Goal: Task Accomplishment & Management: Use online tool/utility

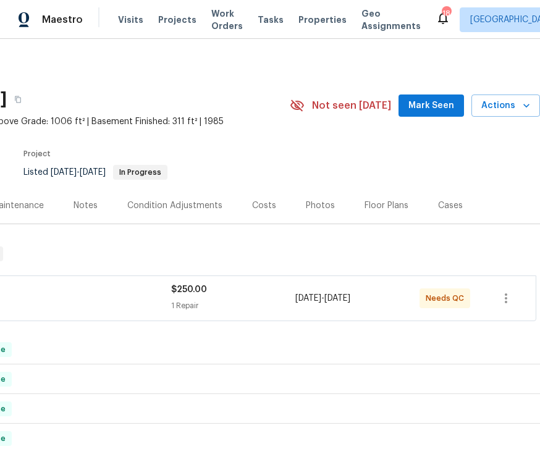
scroll to position [0, 158]
click at [137, 306] on span "GENERAL_CONTRACTOR" at bounding box center [16, 304] width 310 height 12
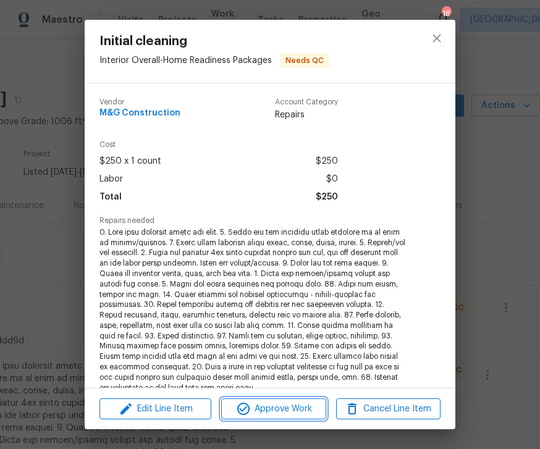
click at [302, 409] on span "Approve Work" at bounding box center [273, 409] width 97 height 15
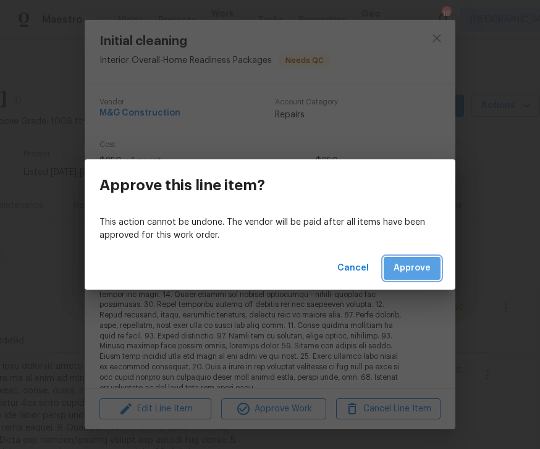
click at [426, 267] on span "Approve" at bounding box center [412, 268] width 37 height 15
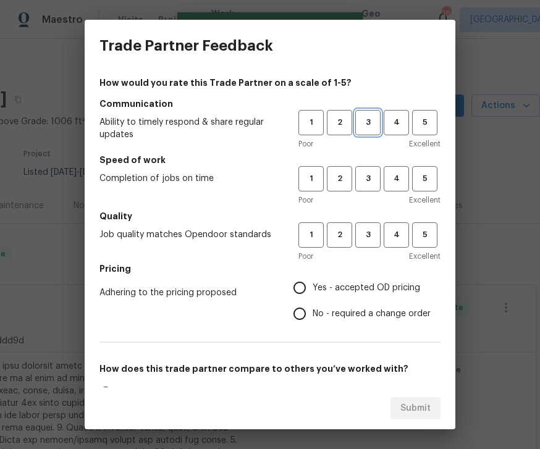
click at [373, 125] on span "3" at bounding box center [368, 123] width 23 height 14
click at [372, 172] on span "3" at bounding box center [368, 179] width 23 height 14
click at [371, 233] on span "3" at bounding box center [368, 235] width 23 height 14
click at [308, 289] on input "Yes - accepted OD pricing" at bounding box center [300, 288] width 26 height 26
radio input "true"
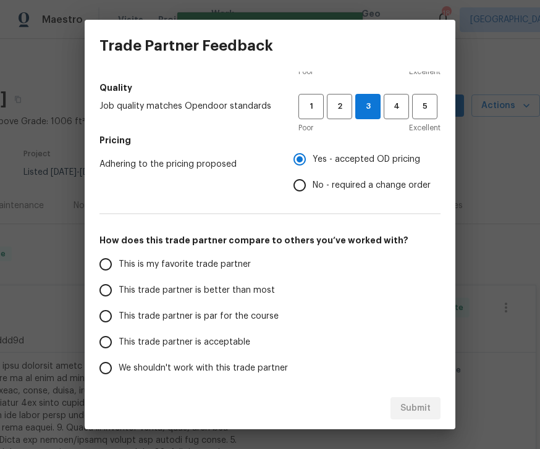
scroll to position [133, 0]
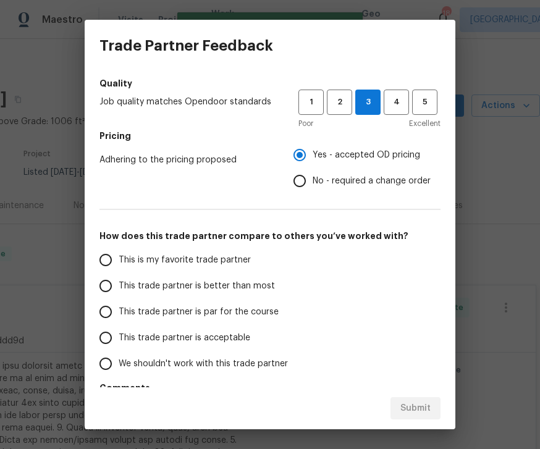
click at [109, 318] on input "This trade partner is par for the course" at bounding box center [106, 312] width 26 height 26
click at [424, 415] on span "Submit" at bounding box center [415, 408] width 30 height 15
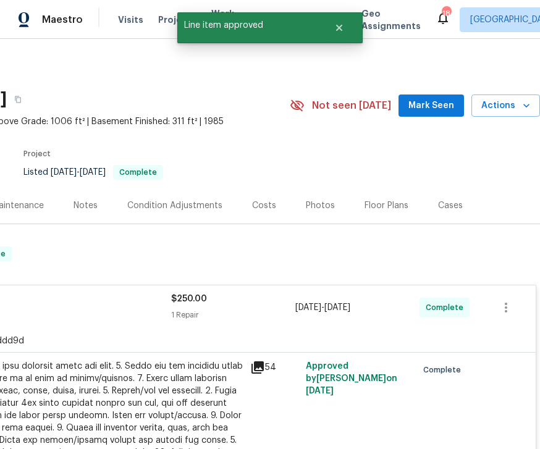
radio input "true"
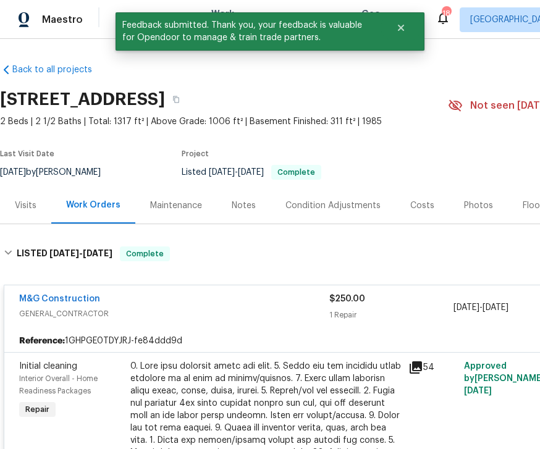
scroll to position [0, 0]
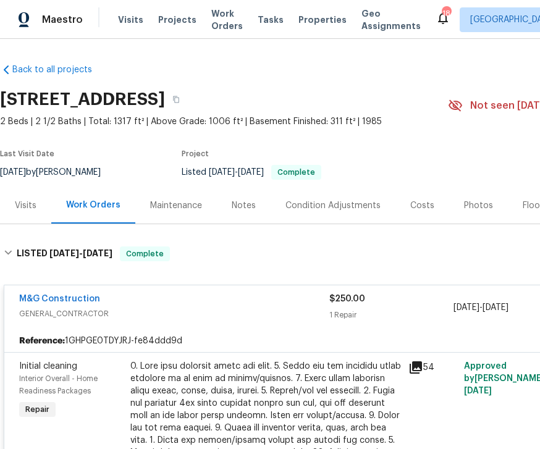
click at [9, 72] on icon at bounding box center [6, 70] width 12 height 12
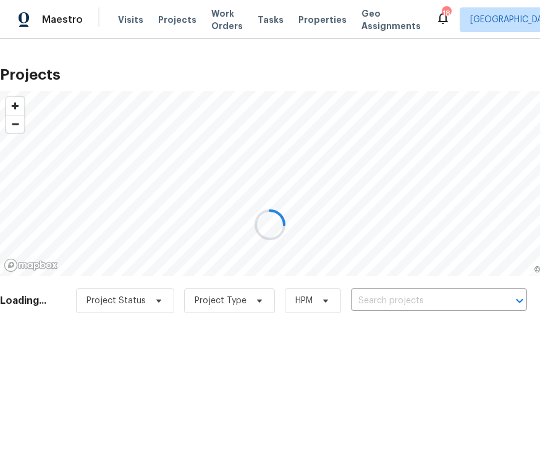
click at [74, 28] on div at bounding box center [270, 224] width 540 height 449
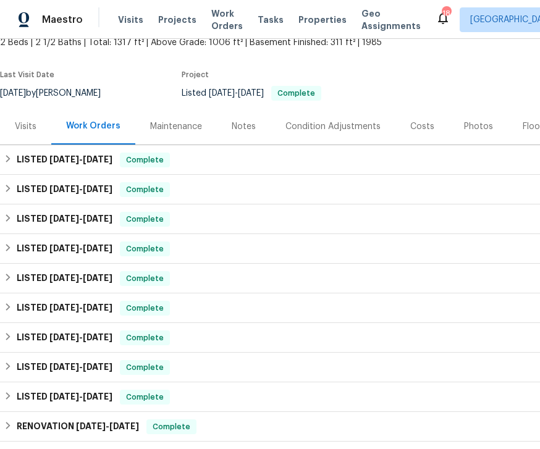
scroll to position [80, 0]
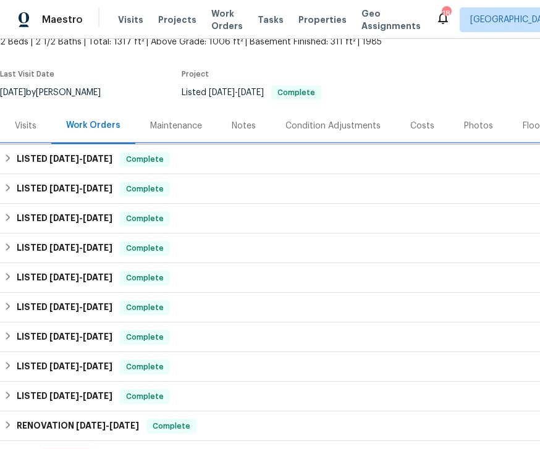
click at [87, 162] on span "[DATE]" at bounding box center [98, 158] width 30 height 9
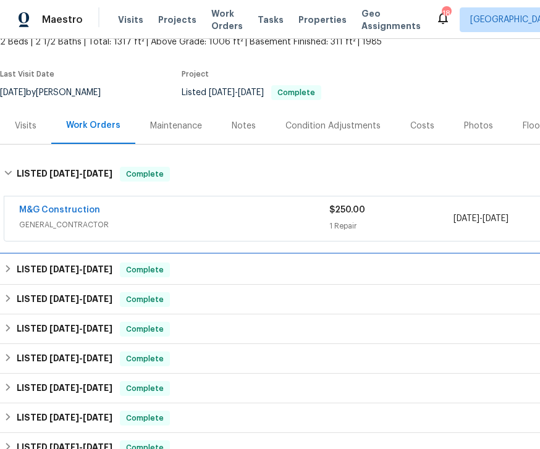
click at [81, 273] on span "[DATE] - [DATE]" at bounding box center [80, 269] width 63 height 9
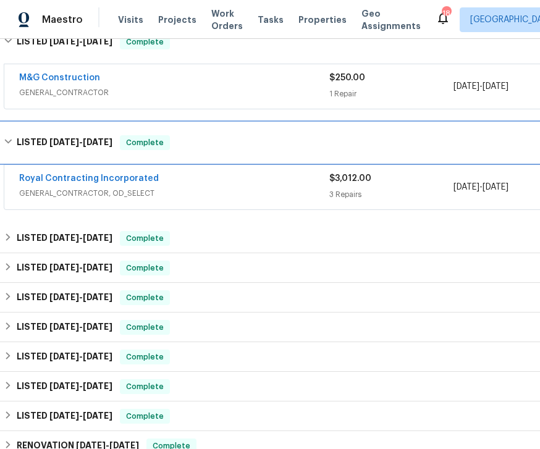
scroll to position [214, 0]
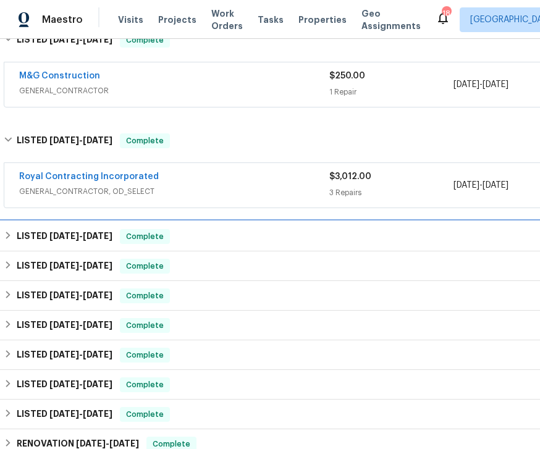
click at [46, 233] on h6 "LISTED 7/30/25 - 8/15/25" at bounding box center [65, 236] width 96 height 15
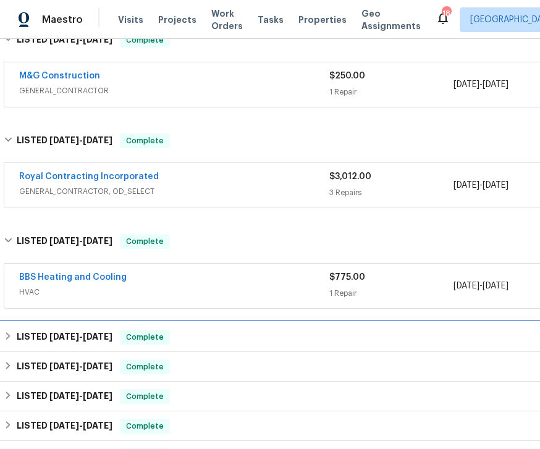
click at [64, 336] on span "[DATE]" at bounding box center [64, 336] width 30 height 9
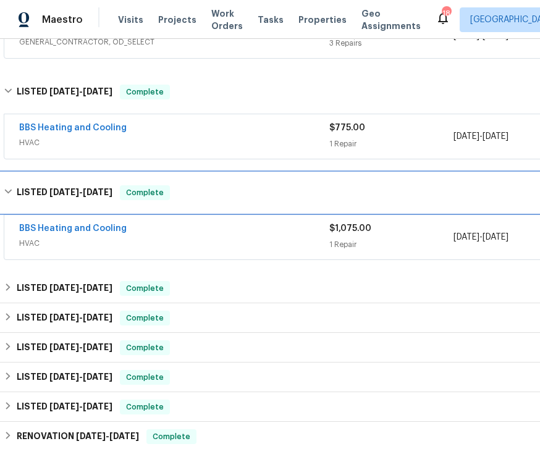
scroll to position [369, 0]
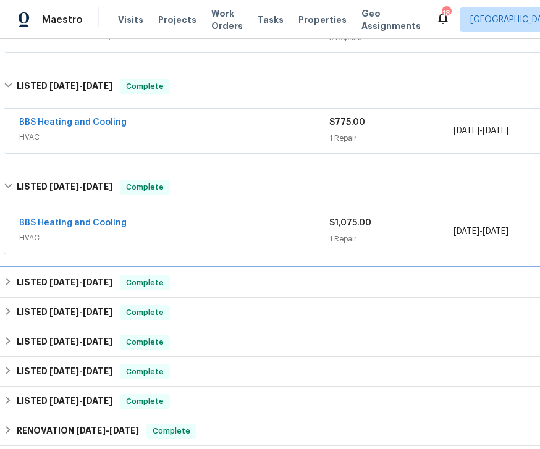
click at [61, 285] on span "[DATE]" at bounding box center [64, 282] width 30 height 9
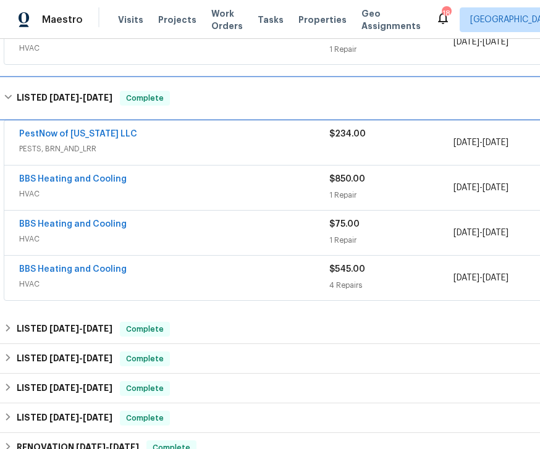
scroll to position [560, 0]
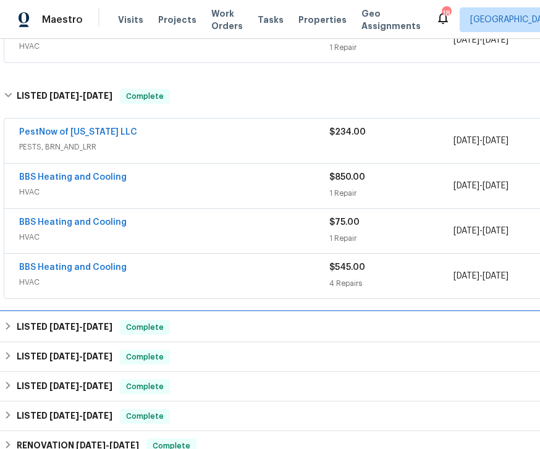
click at [72, 326] on span "[DATE]" at bounding box center [64, 327] width 30 height 9
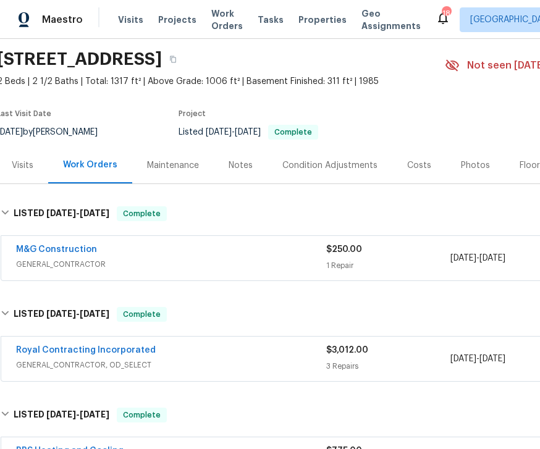
scroll to position [40, 4]
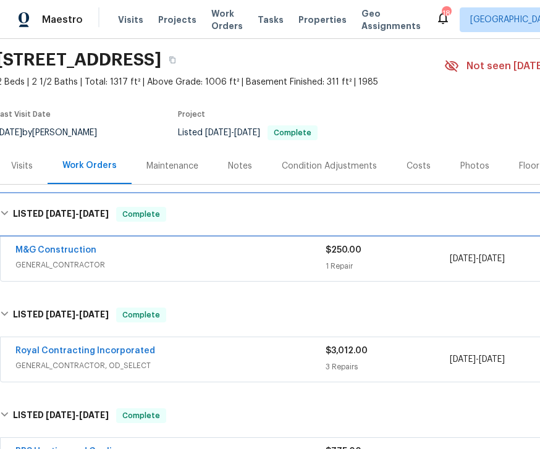
click at [56, 214] on span "[DATE]" at bounding box center [61, 213] width 30 height 9
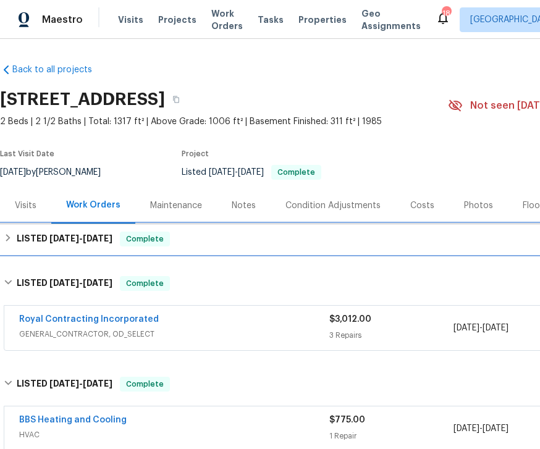
scroll to position [0, 0]
